Goal: Find specific page/section: Find specific page/section

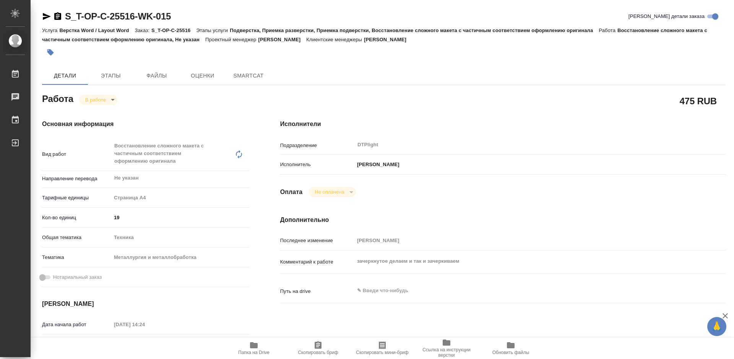
type textarea "x"
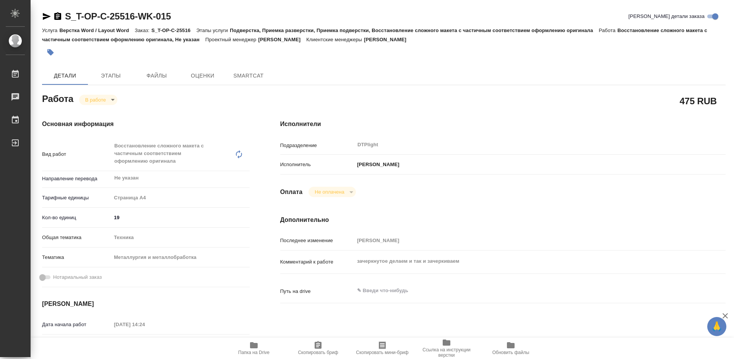
type textarea "x"
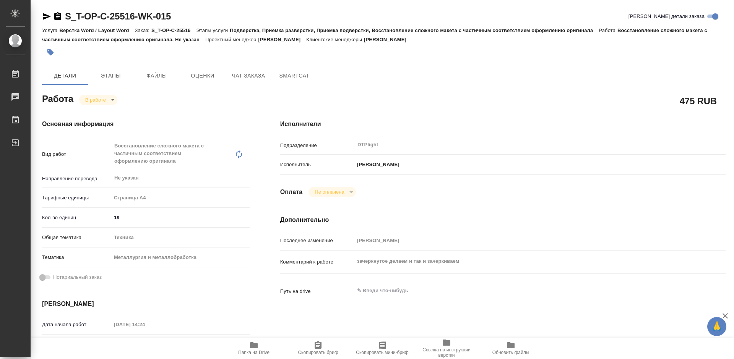
type textarea "x"
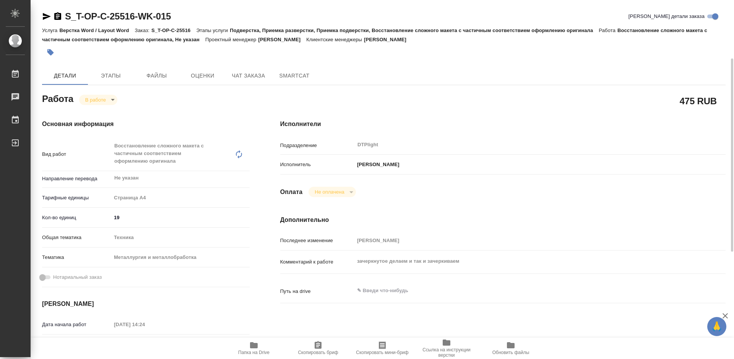
scroll to position [38, 0]
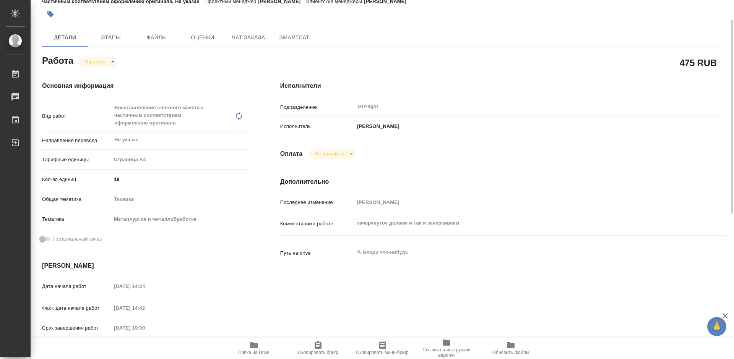
type textarea "x"
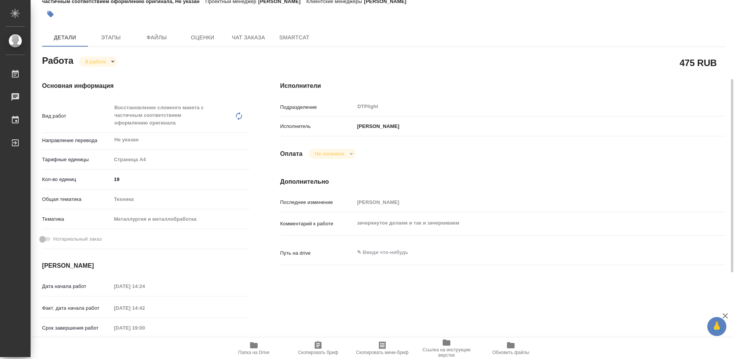
scroll to position [76, 0]
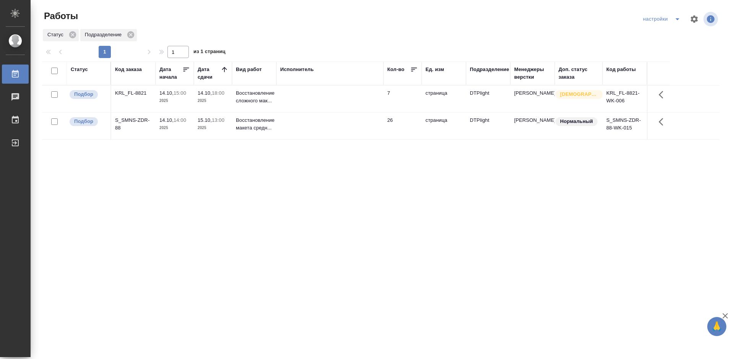
click at [297, 195] on div "Статус Код заказа Дата начала Дата сдачи Вид работ Исполнитель Кол-во Ед. изм П…" at bounding box center [381, 199] width 678 height 275
click at [142, 119] on div "S_SMNS-ZDR-88" at bounding box center [133, 124] width 37 height 15
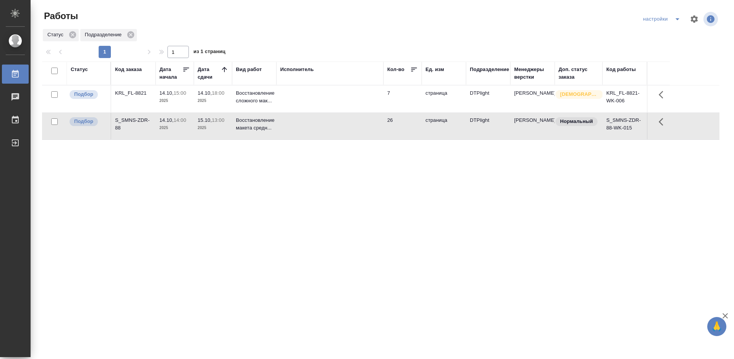
click at [142, 119] on div "S_SMNS-ZDR-88" at bounding box center [133, 124] width 37 height 15
click at [318, 189] on div "Статус Код заказа Дата начала Дата сдачи Вид работ Исполнитель Кол-во Ед. изм П…" at bounding box center [381, 199] width 678 height 275
click at [128, 93] on div "KRL_FL-8821" at bounding box center [133, 93] width 37 height 8
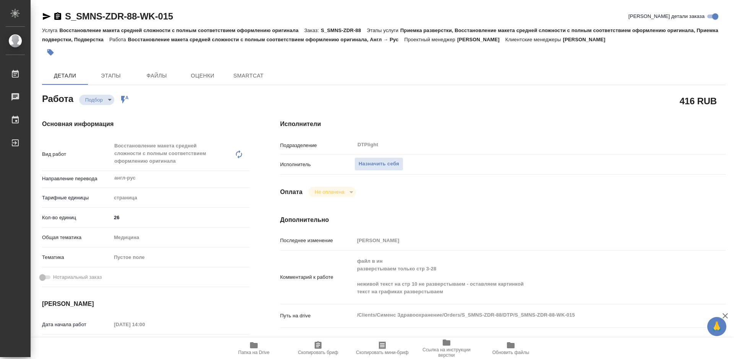
type textarea "x"
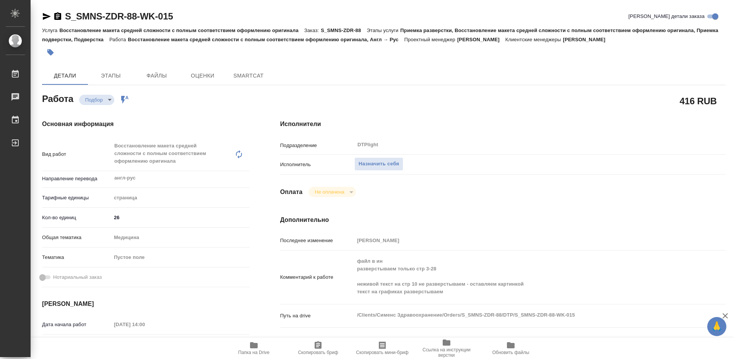
type textarea "x"
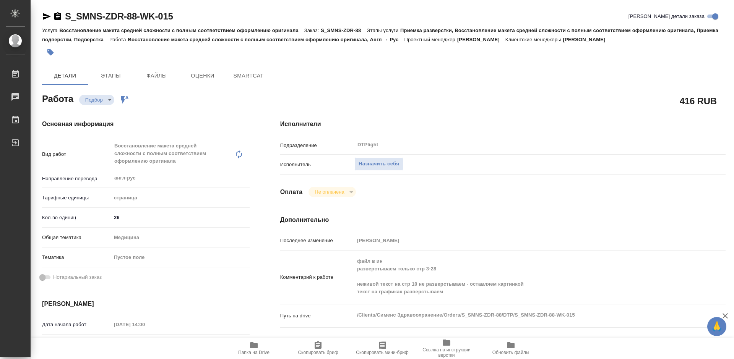
type textarea "x"
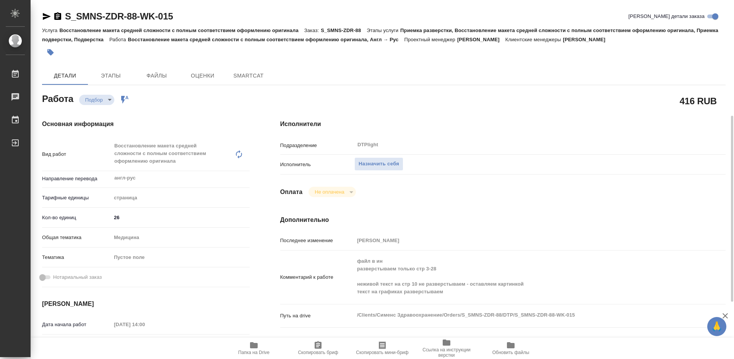
scroll to position [115, 0]
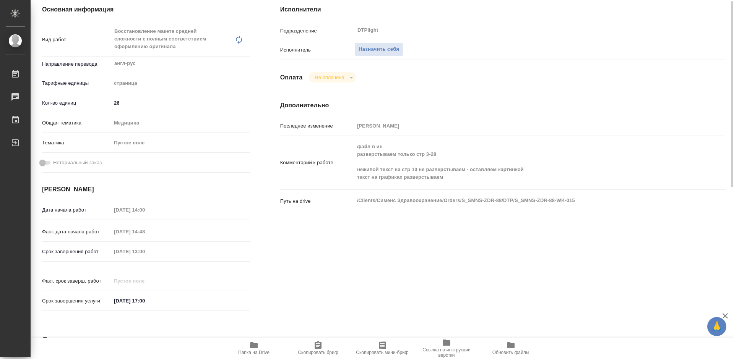
type textarea "x"
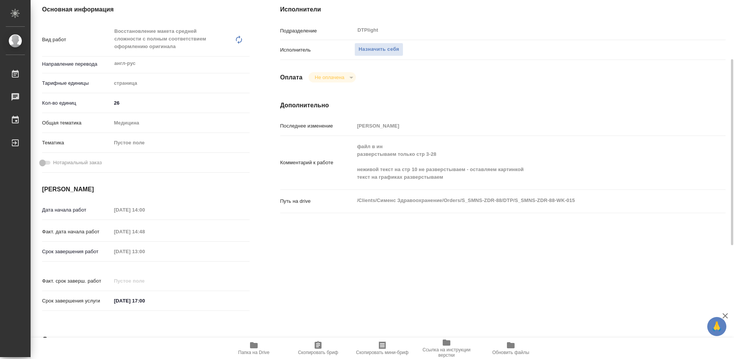
type textarea "x"
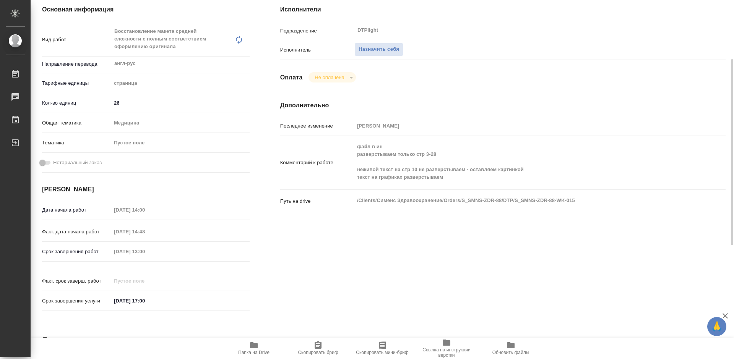
type textarea "x"
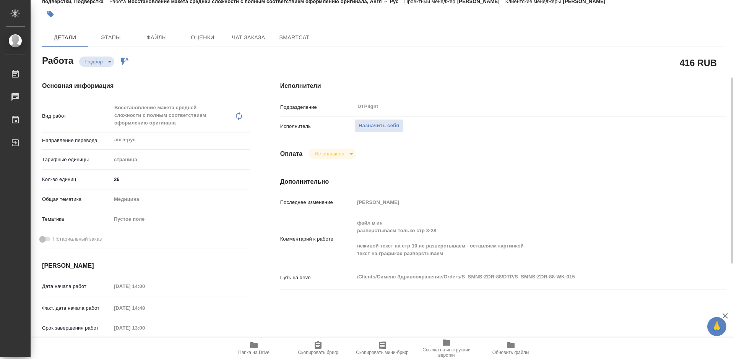
scroll to position [76, 0]
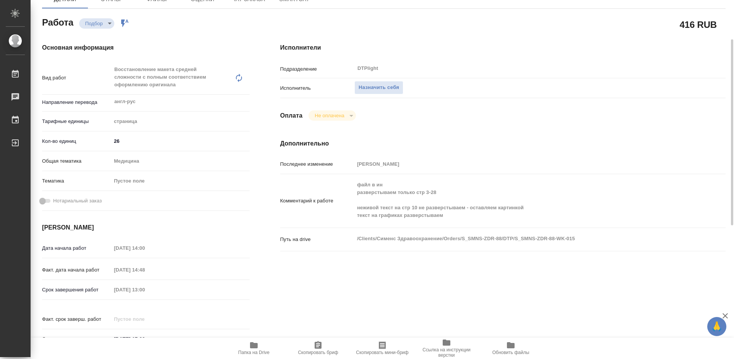
click at [253, 350] on span "Папка на Drive" at bounding box center [253, 352] width 31 height 5
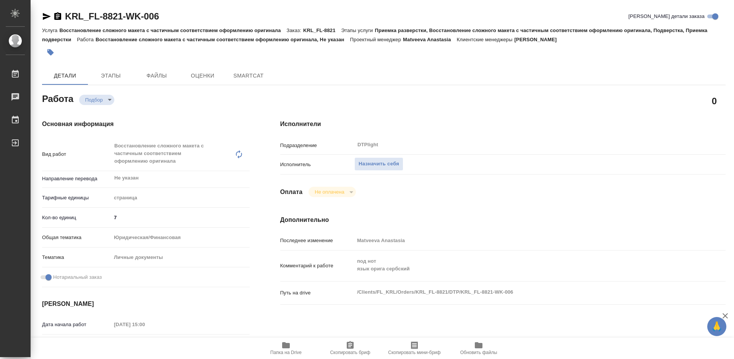
type textarea "x"
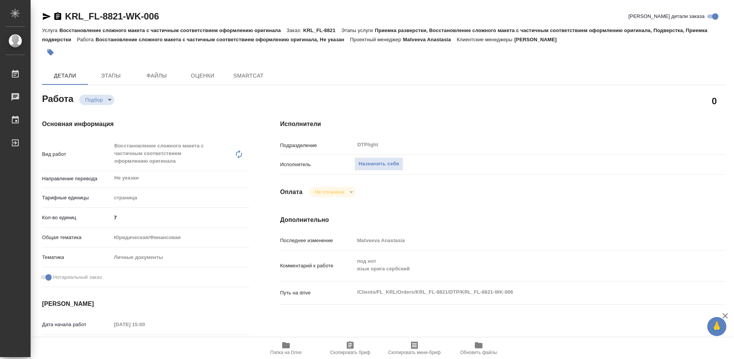
type textarea "x"
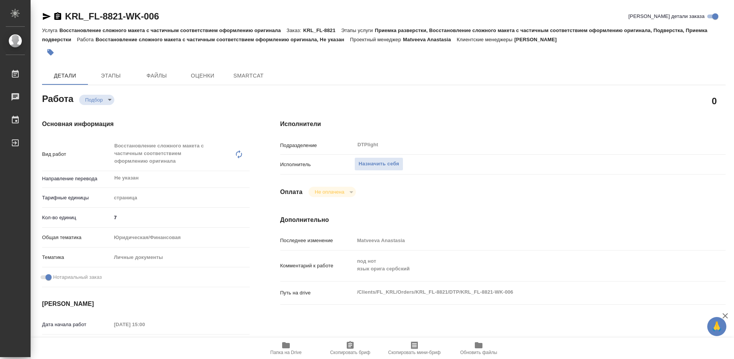
type textarea "x"
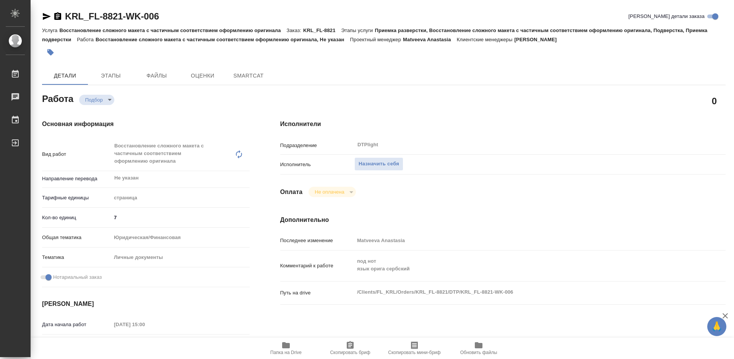
type textarea "x"
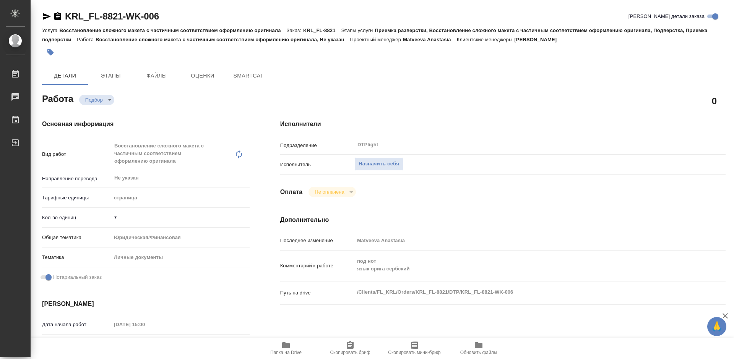
scroll to position [76, 0]
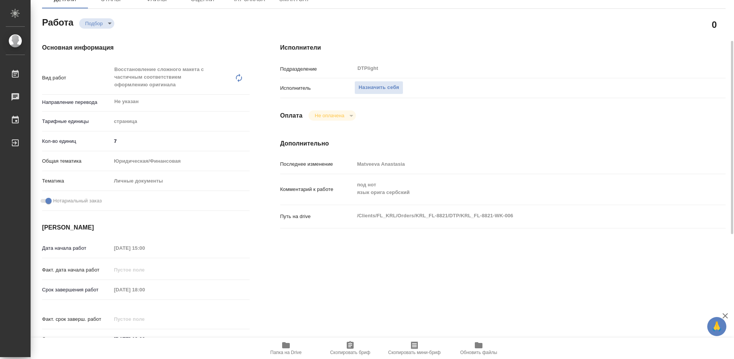
type textarea "x"
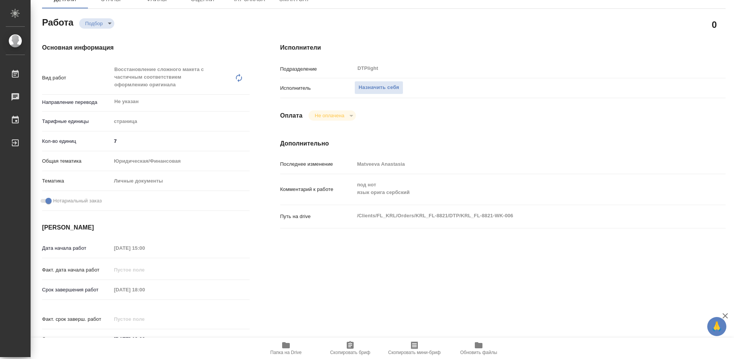
type textarea "x"
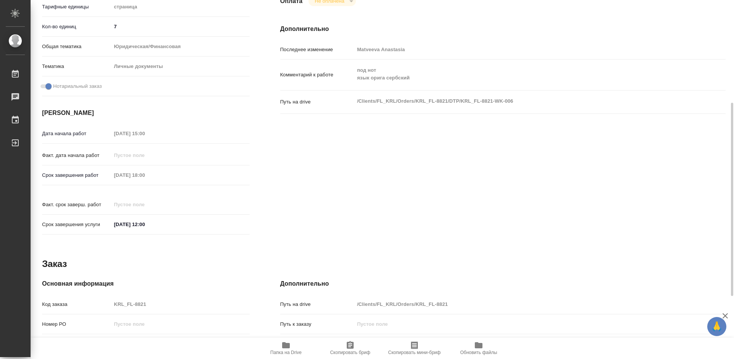
scroll to position [229, 0]
